Goal: Navigation & Orientation: Find specific page/section

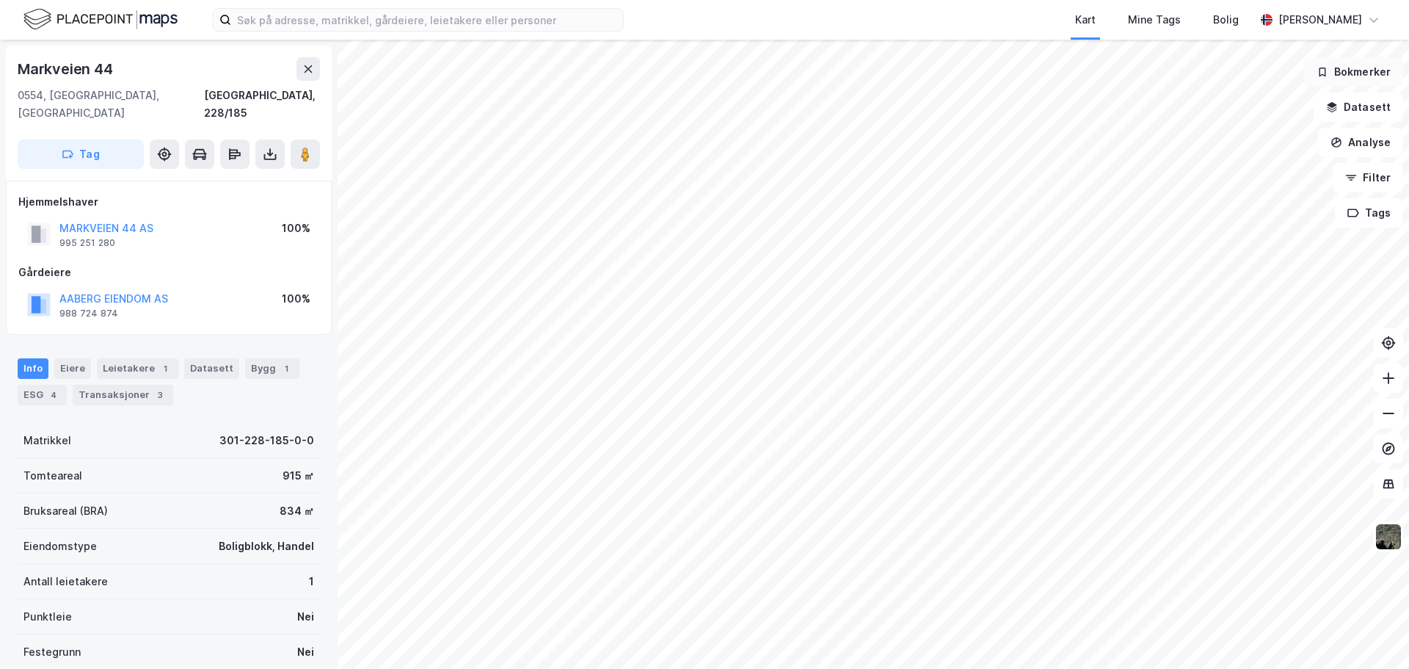
click at [1354, 73] on button "Bokmerker" at bounding box center [1353, 71] width 99 height 29
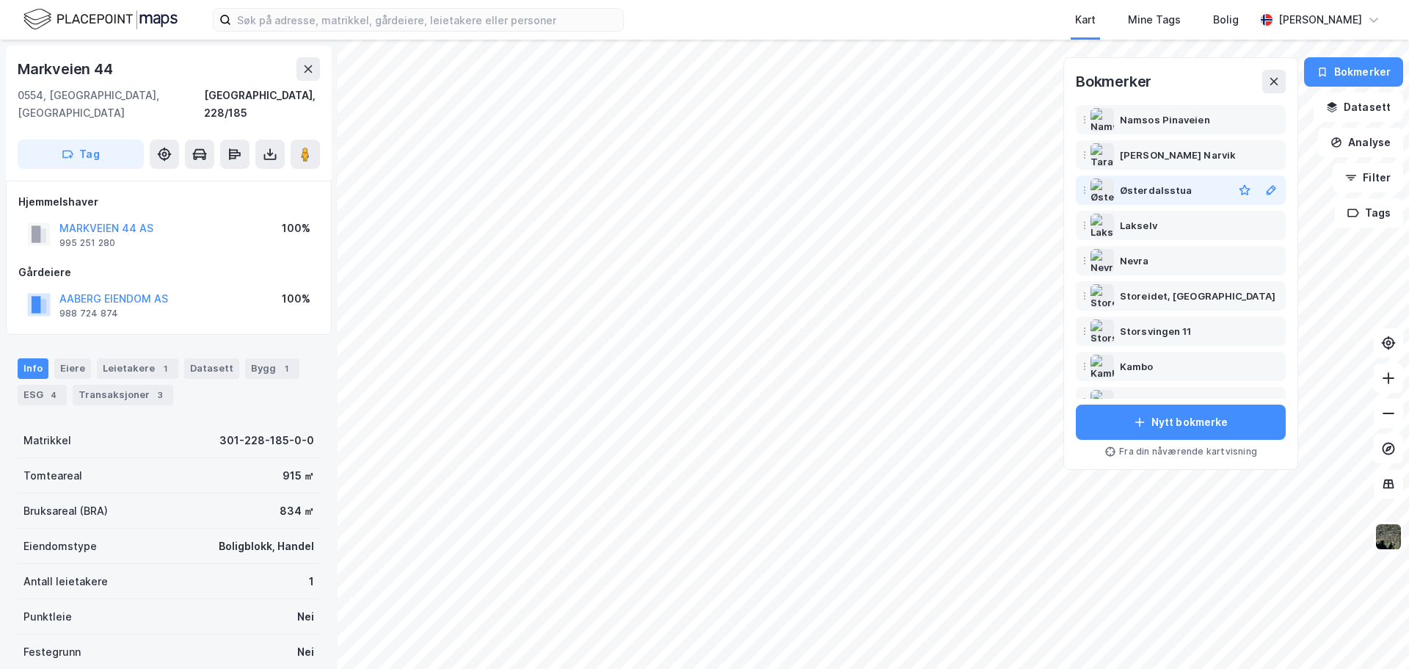
click at [1157, 192] on div "Østerdalsstua" at bounding box center [1156, 190] width 72 height 18
